Goal: Communication & Community: Answer question/provide support

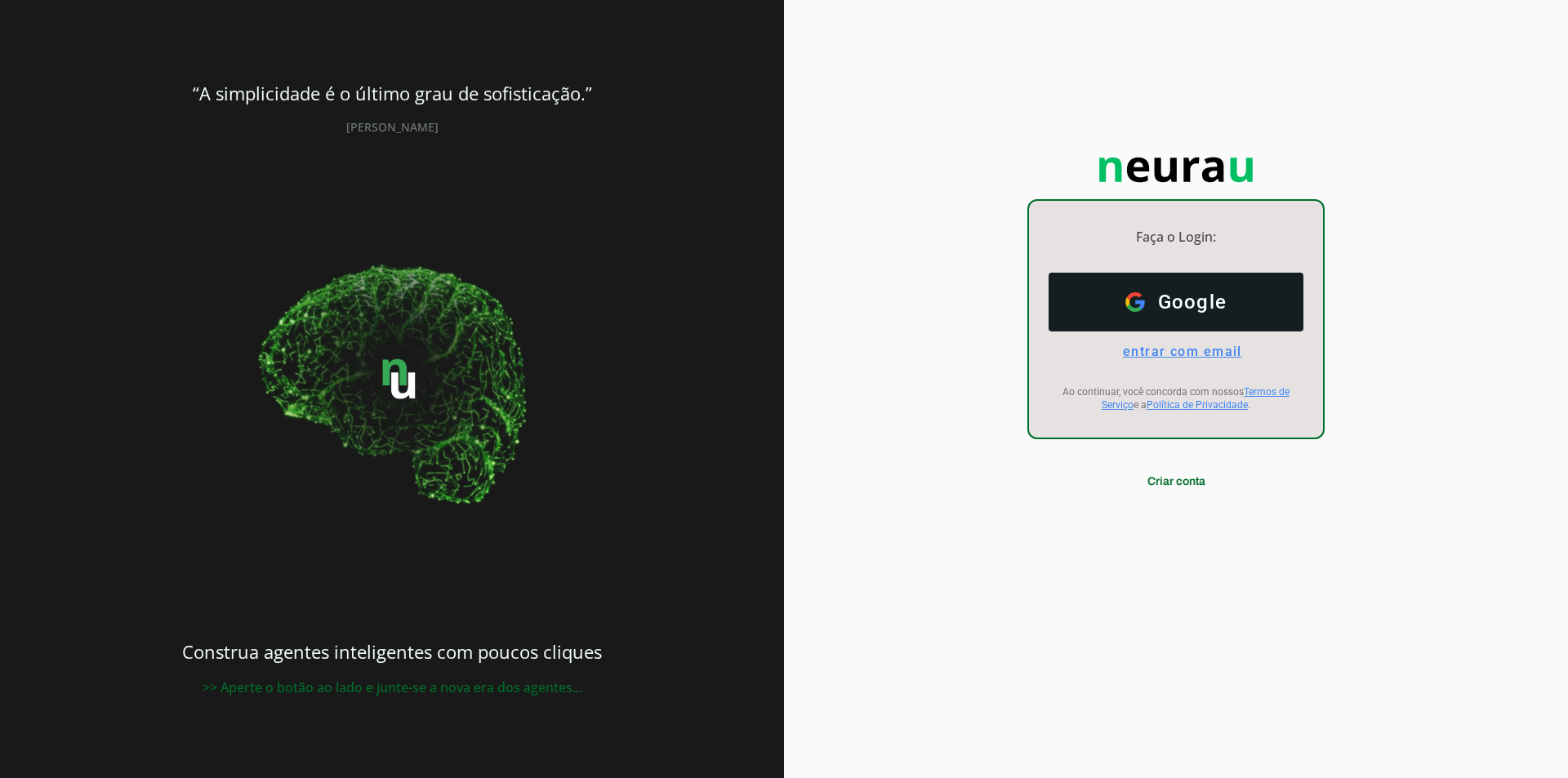
click at [1160, 353] on span "entrar com email" at bounding box center [1176, 352] width 133 height 15
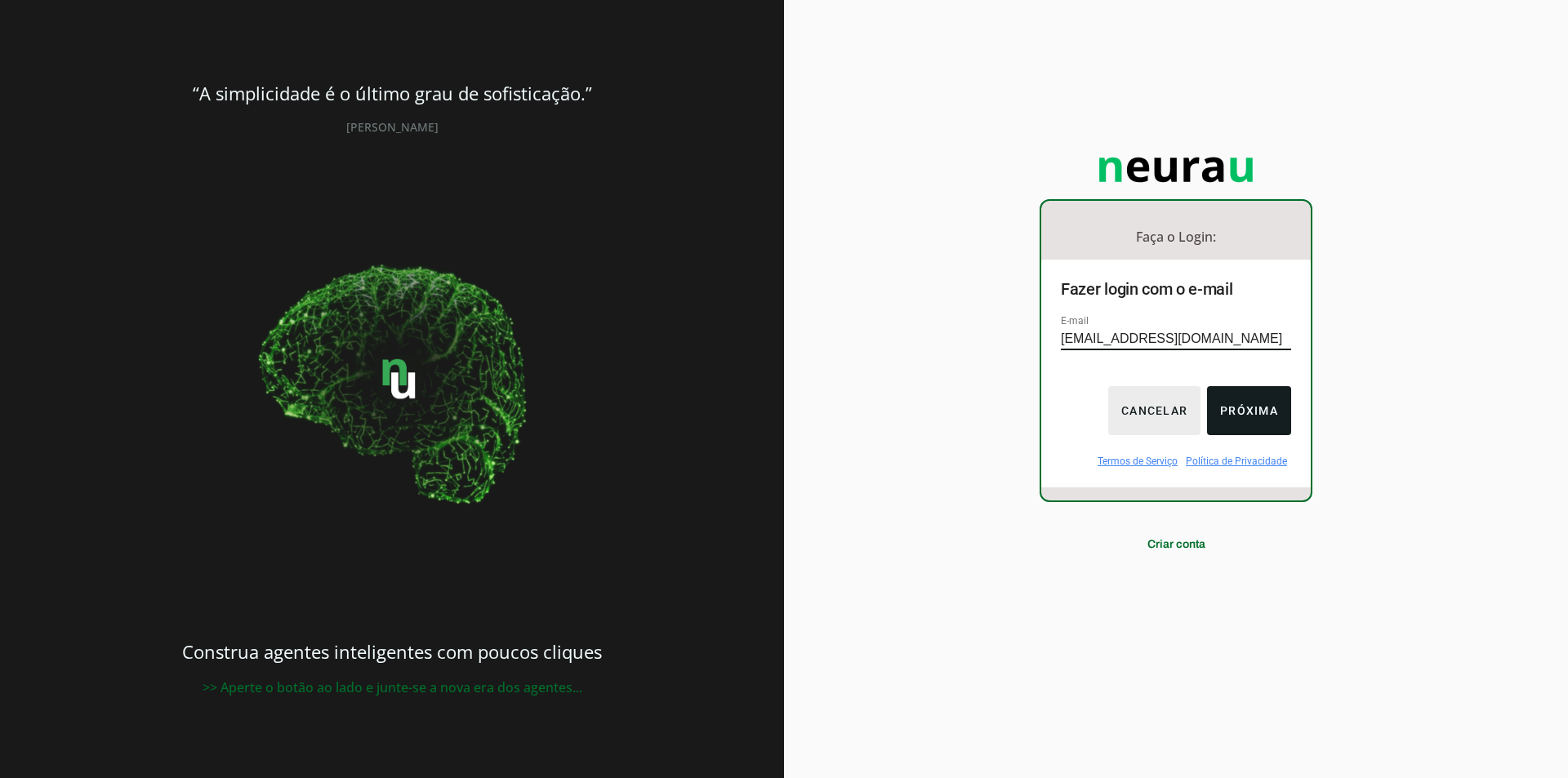
type input "[EMAIL_ADDRESS][DOMAIN_NAME]"
click at [1235, 409] on button "Próxima" at bounding box center [1249, 410] width 85 height 49
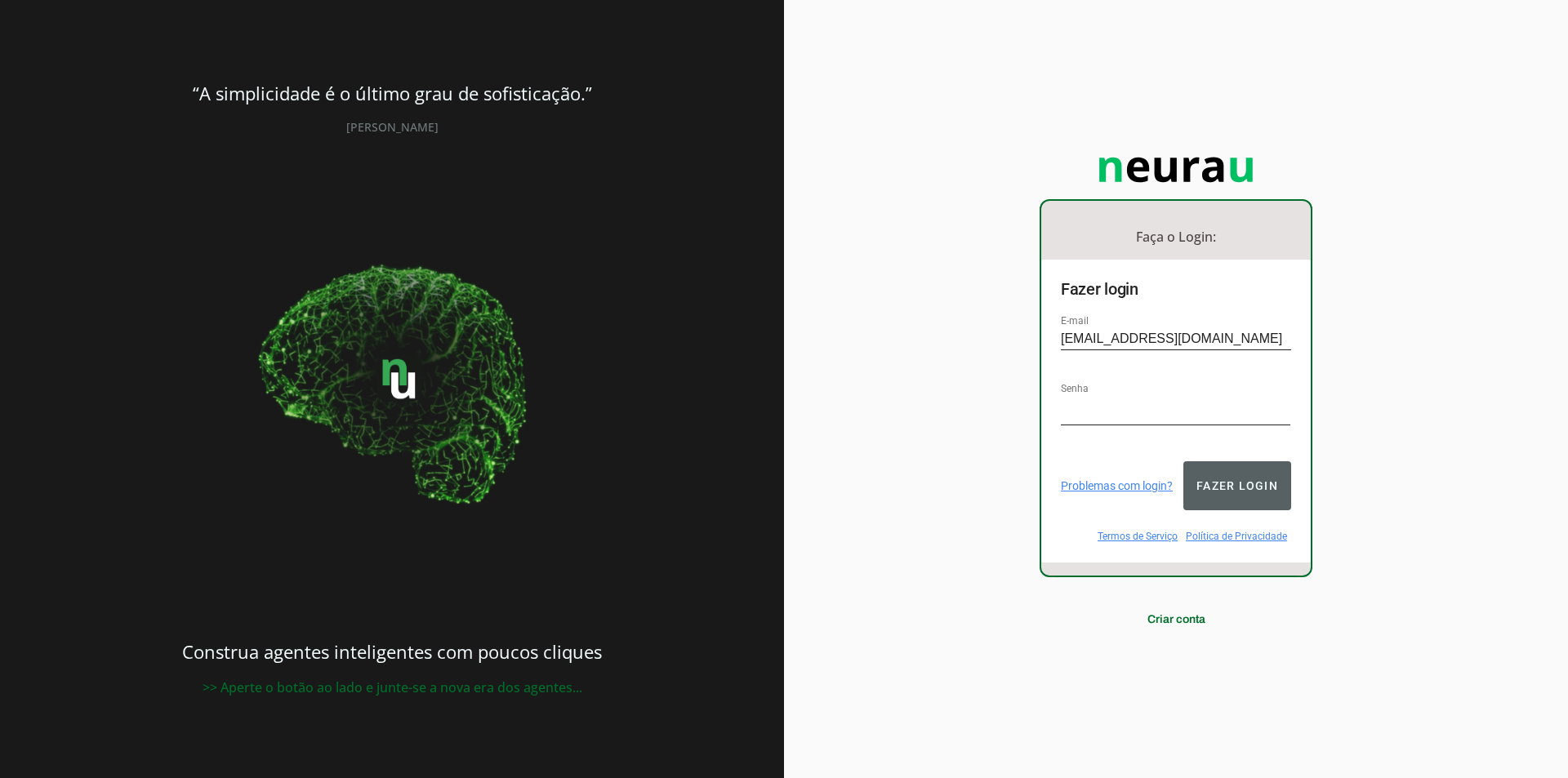
click at [1262, 478] on button "Fazer login" at bounding box center [1237, 485] width 108 height 49
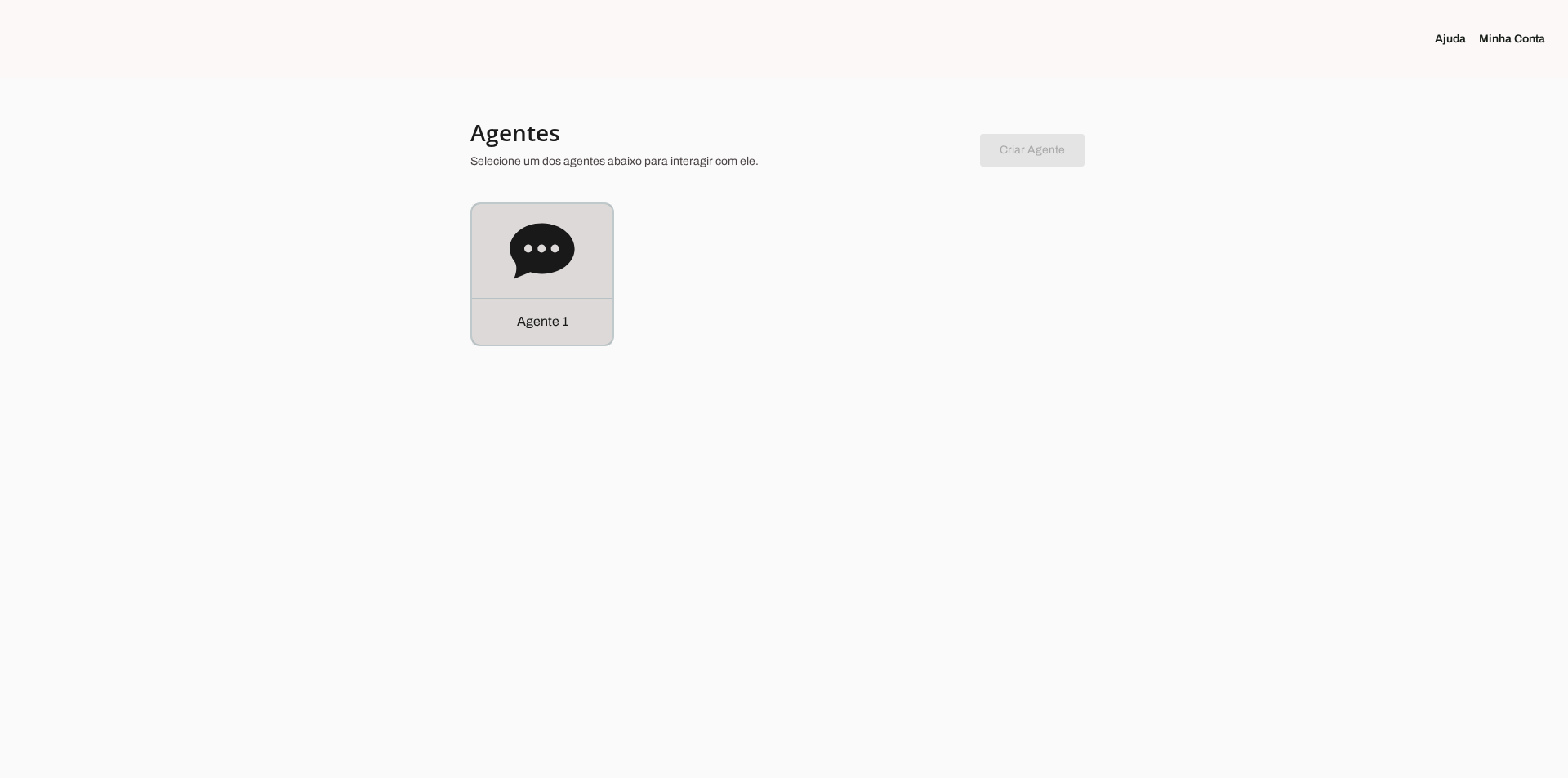
click at [537, 255] on icon at bounding box center [541, 251] width 64 height 56
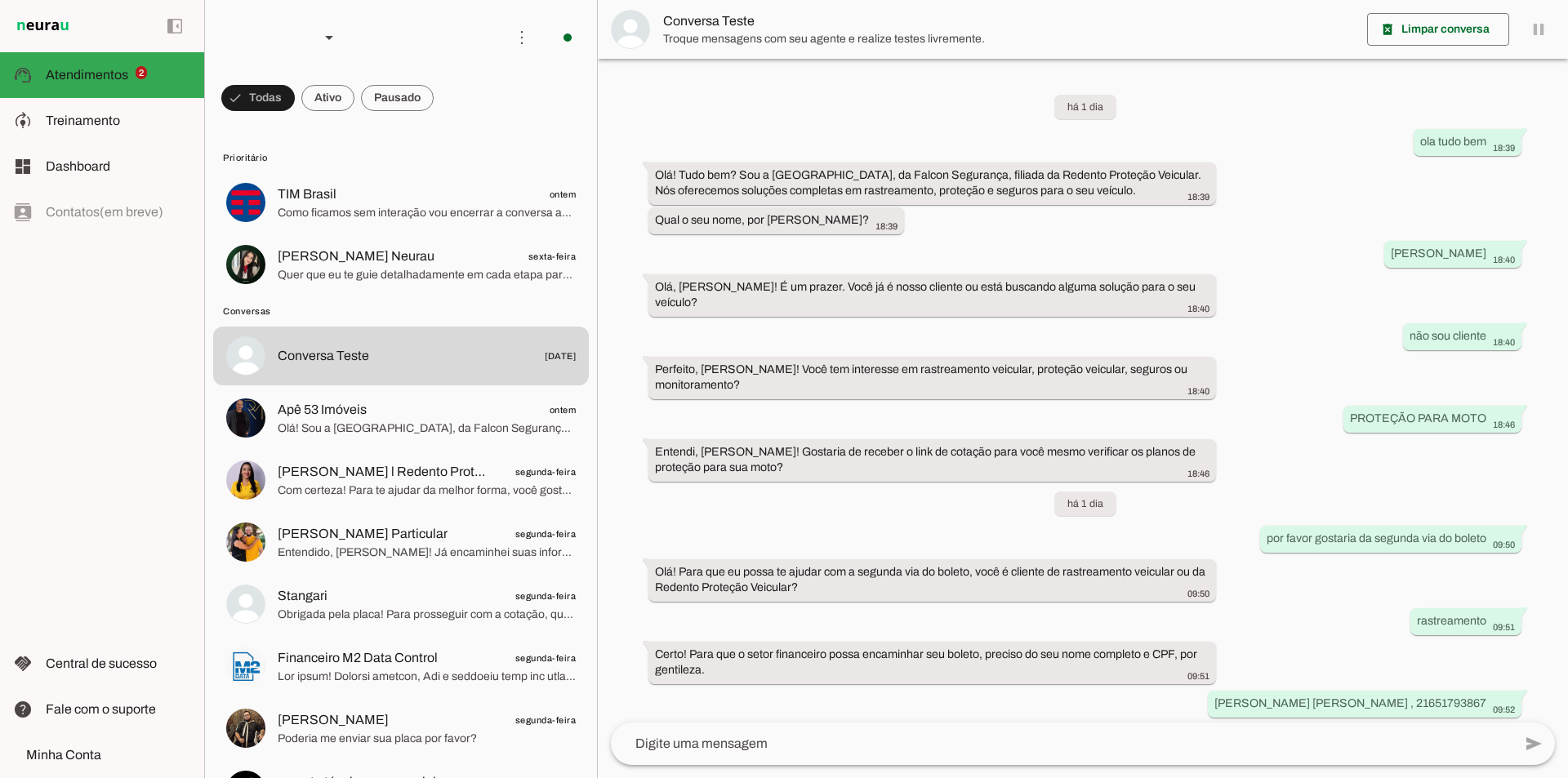
scroll to position [123, 0]
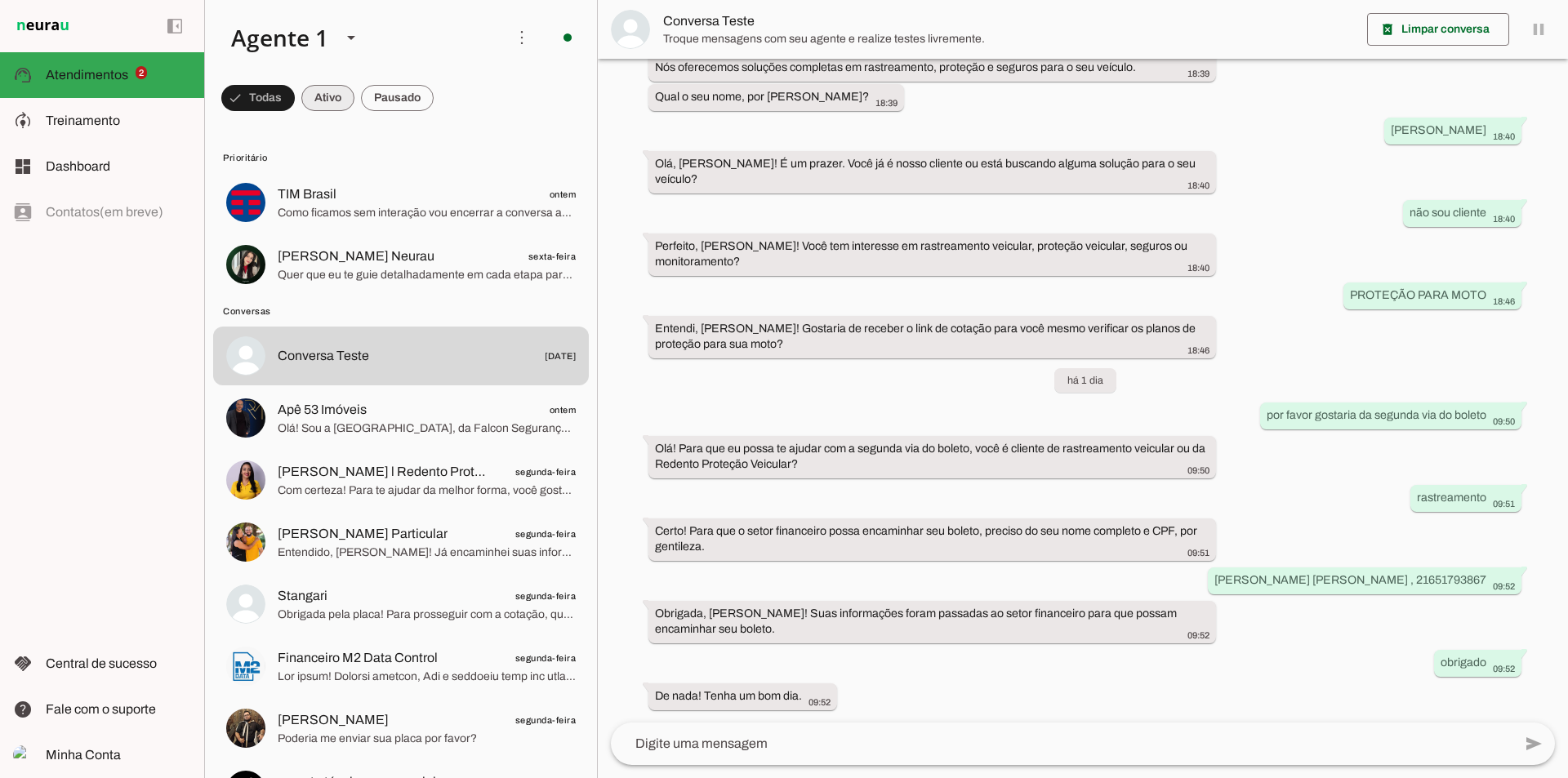
click at [318, 92] on span at bounding box center [328, 98] width 53 height 39
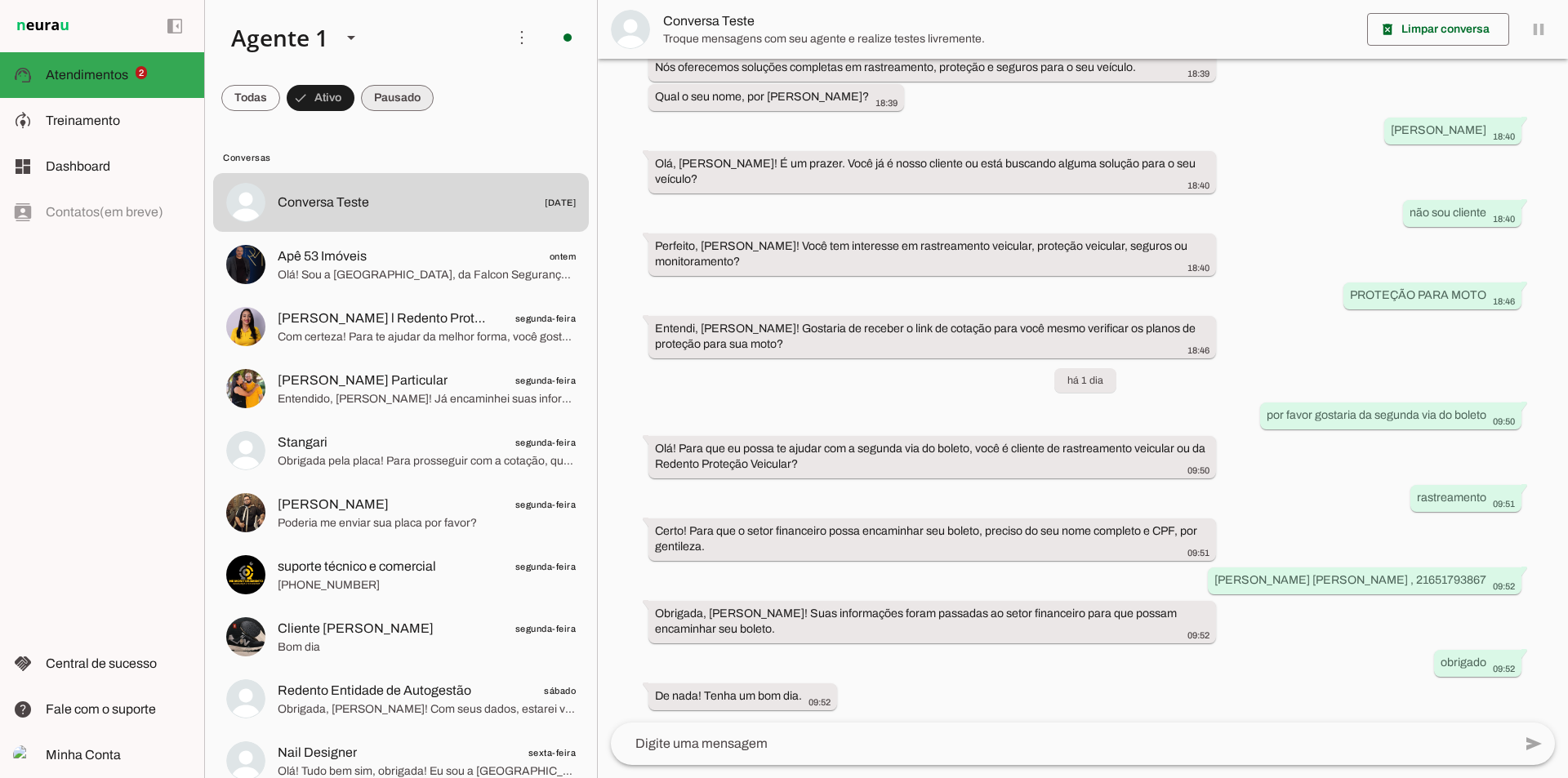
click at [403, 95] on span at bounding box center [398, 98] width 73 height 39
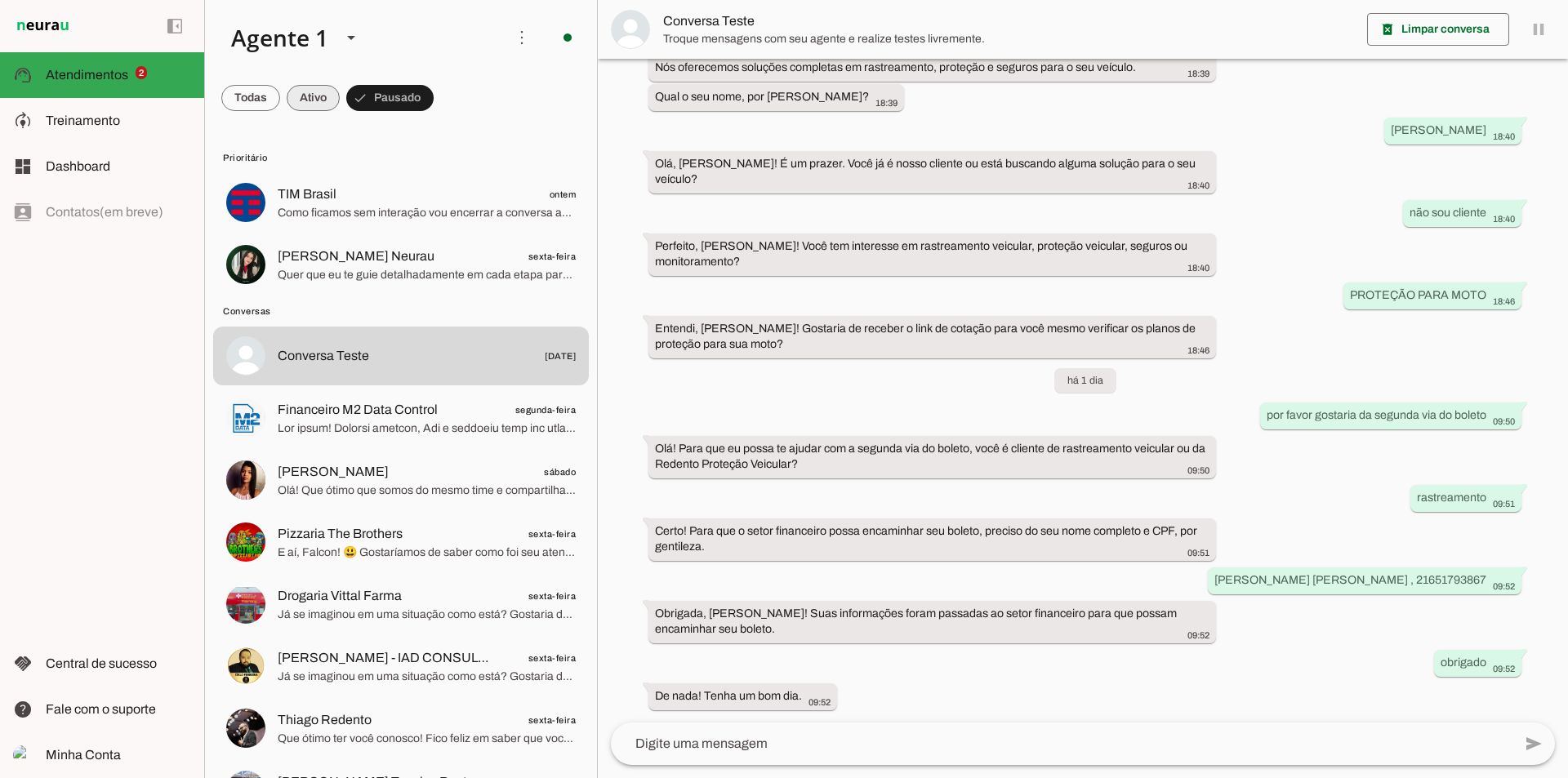
click at [324, 98] on span at bounding box center [312, 98] width 53 height 39
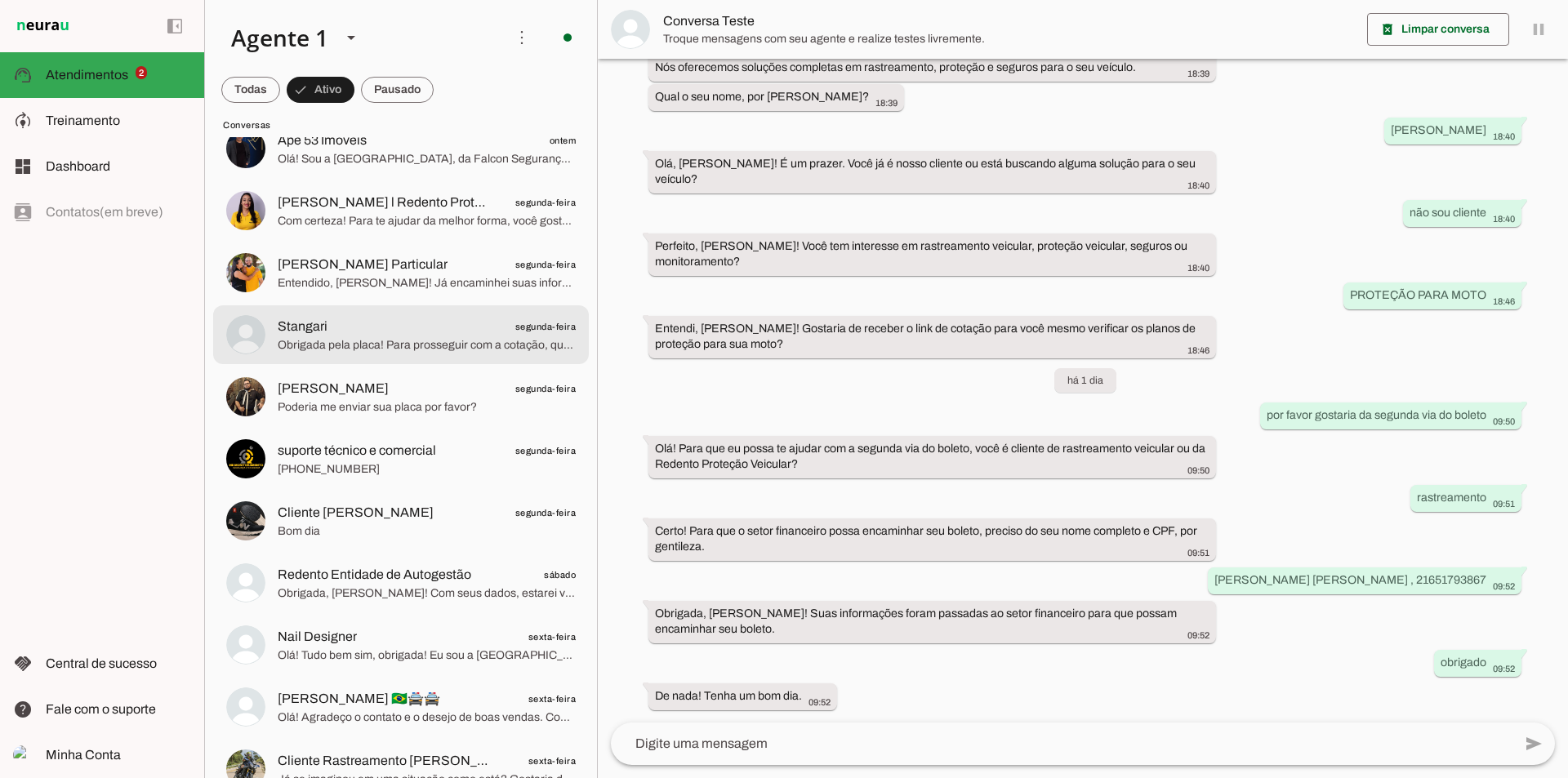
scroll to position [82, 0]
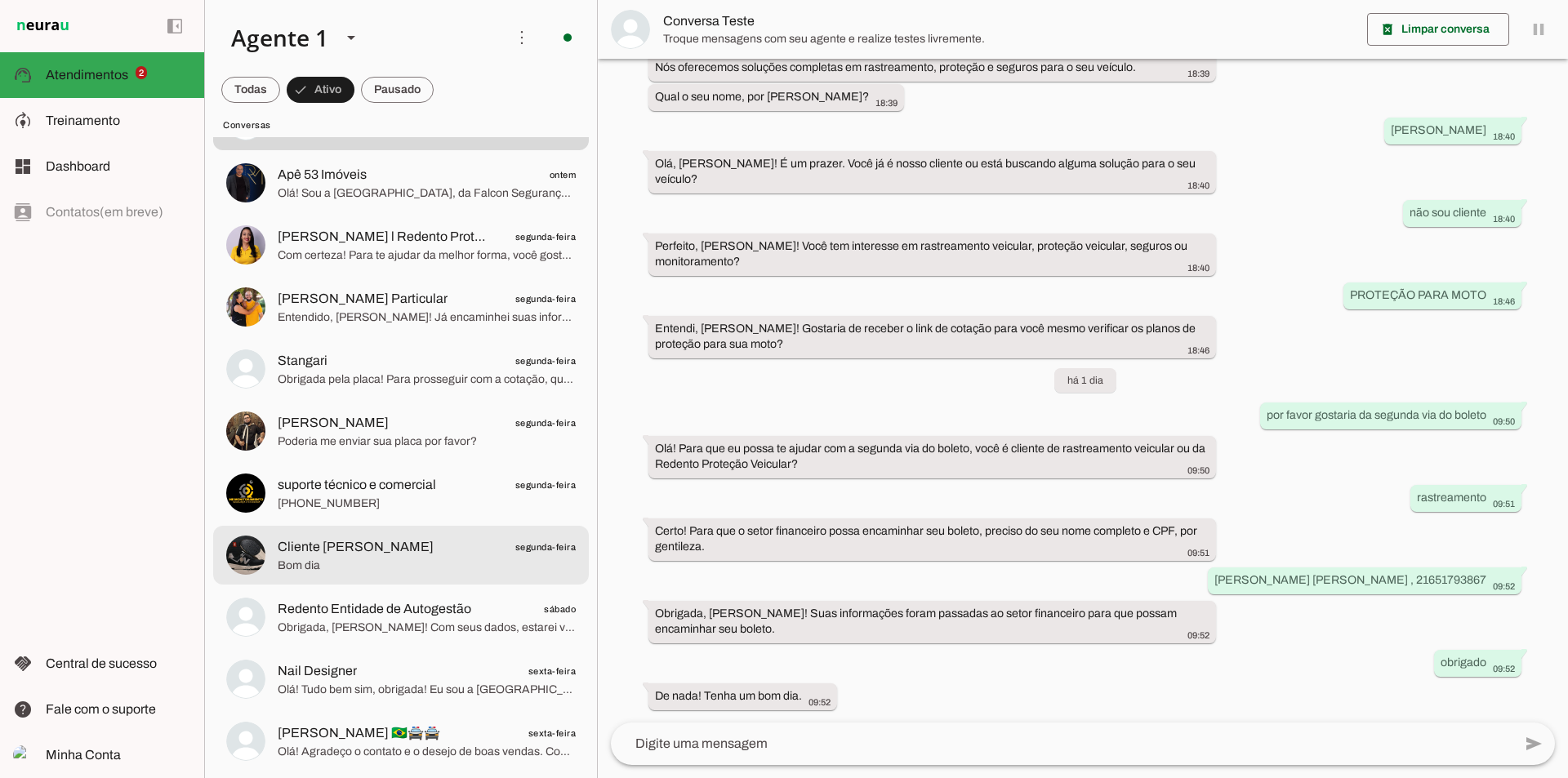
click at [437, 571] on span "Bom dia" at bounding box center [427, 566] width 298 height 16
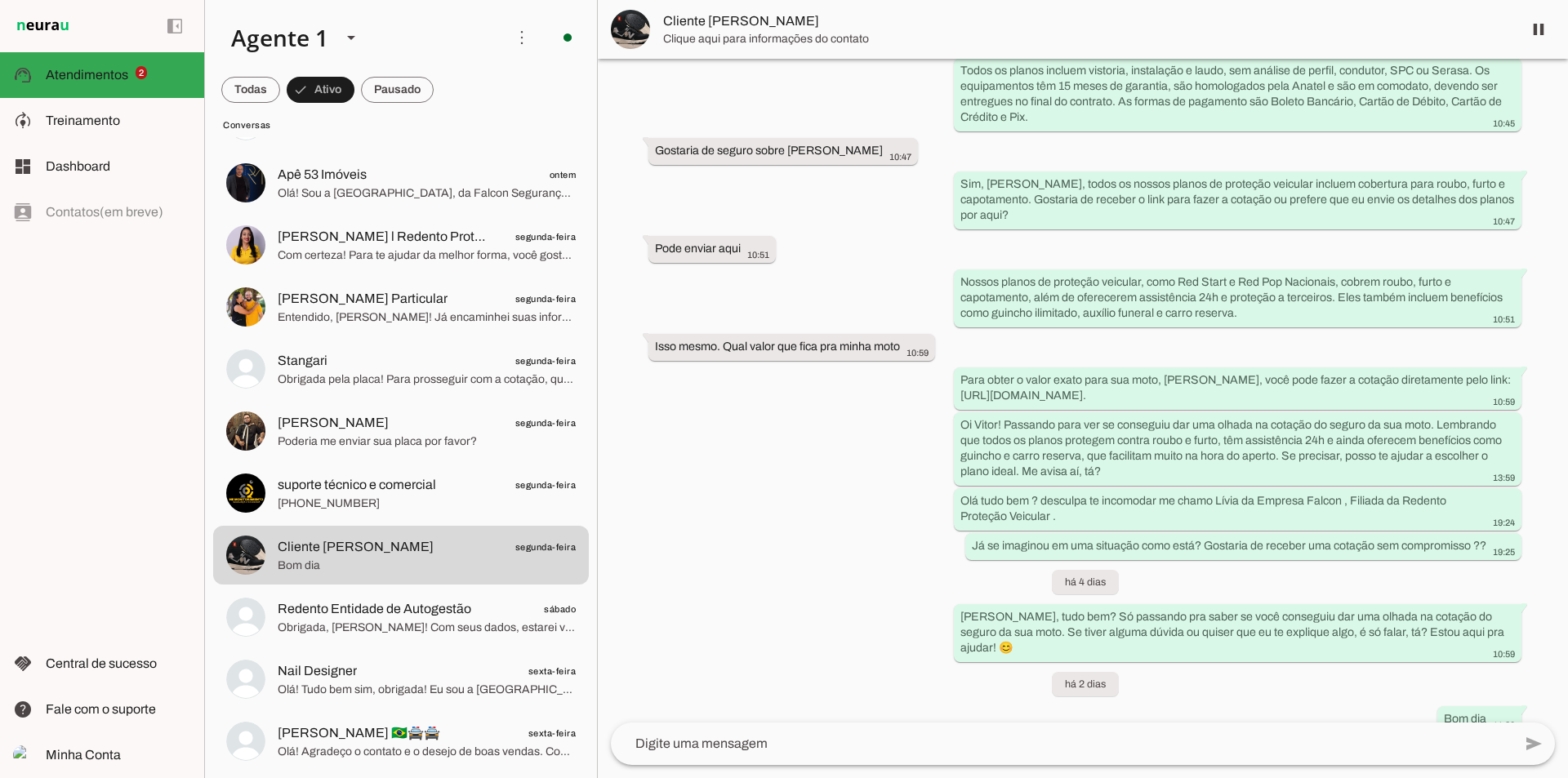
scroll to position [941, 0]
